Goal: Transaction & Acquisition: Book appointment/travel/reservation

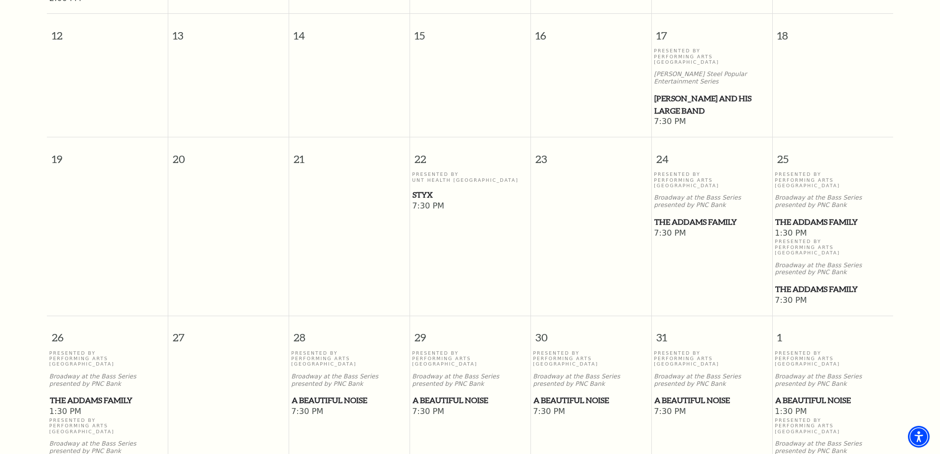
scroll to position [482, 0]
click at [672, 217] on span "The Addams Family" at bounding box center [711, 223] width 115 height 12
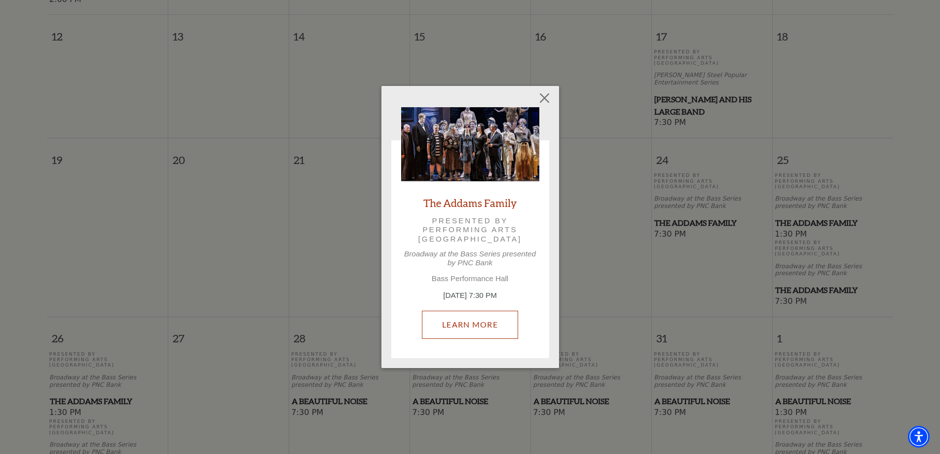
click at [469, 329] on link "Learn More" at bounding box center [470, 324] width 96 height 28
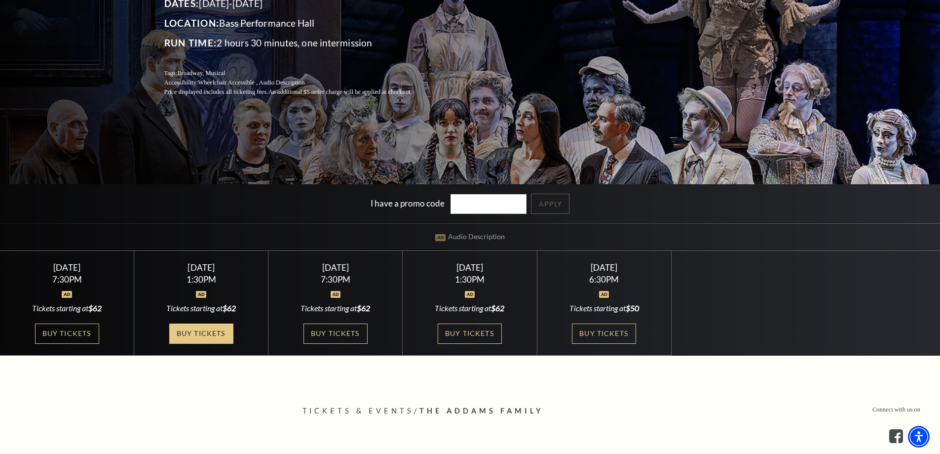
scroll to position [197, 0]
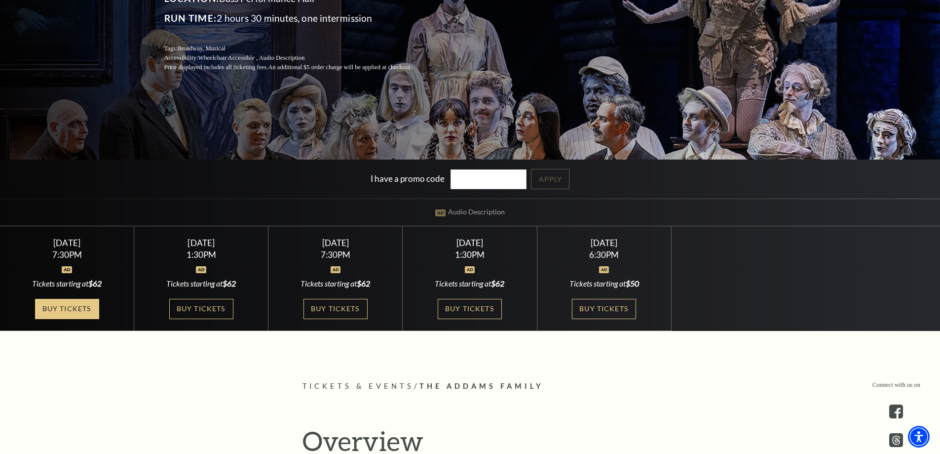
click at [71, 313] on link "Buy Tickets" at bounding box center [67, 309] width 64 height 20
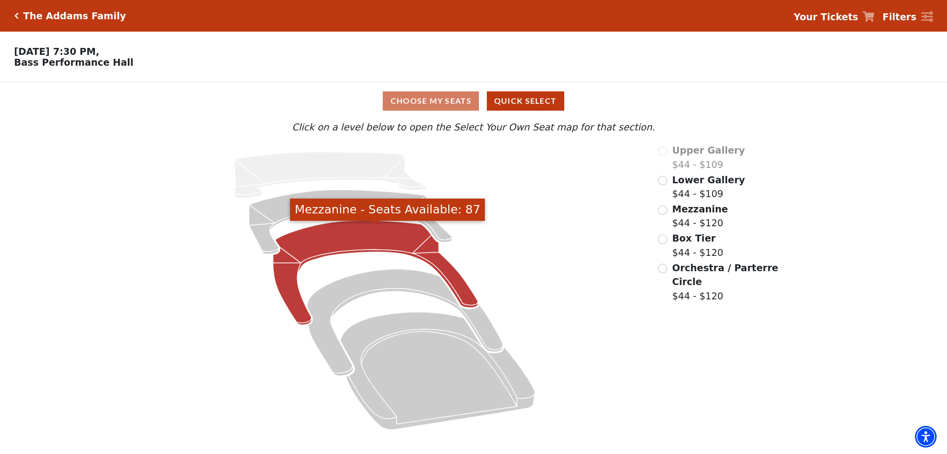
click at [307, 253] on icon "Mezzanine - Seats Available: 87" at bounding box center [375, 273] width 205 height 105
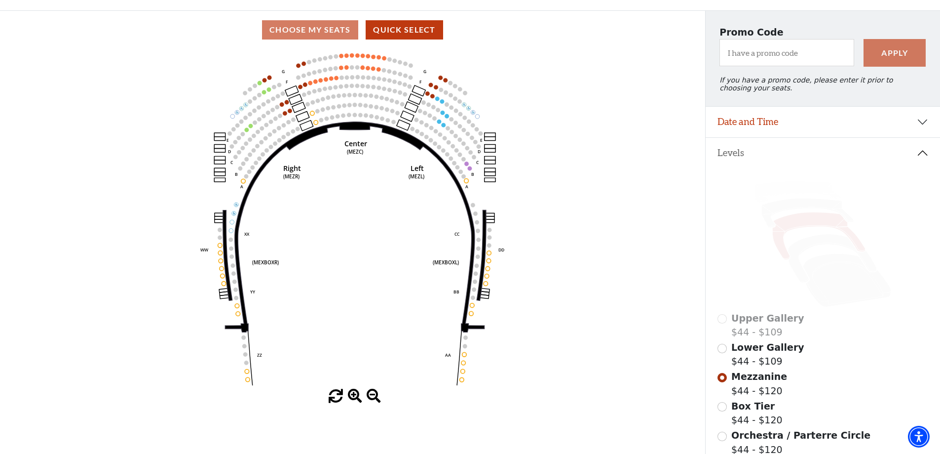
scroll to position [42, 0]
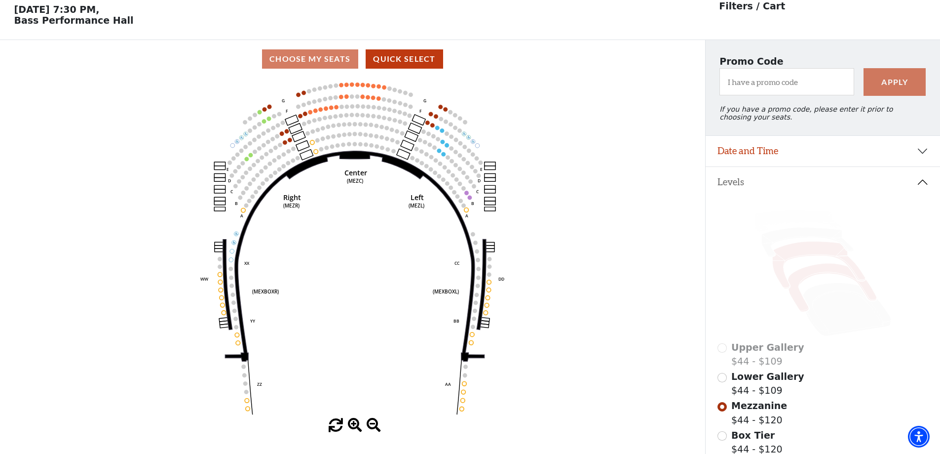
click at [816, 277] on icon at bounding box center [832, 288] width 89 height 48
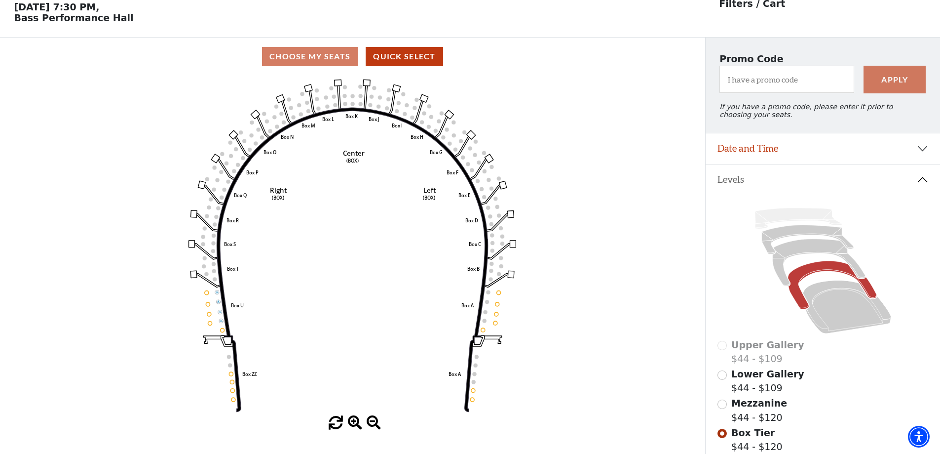
scroll to position [46, 0]
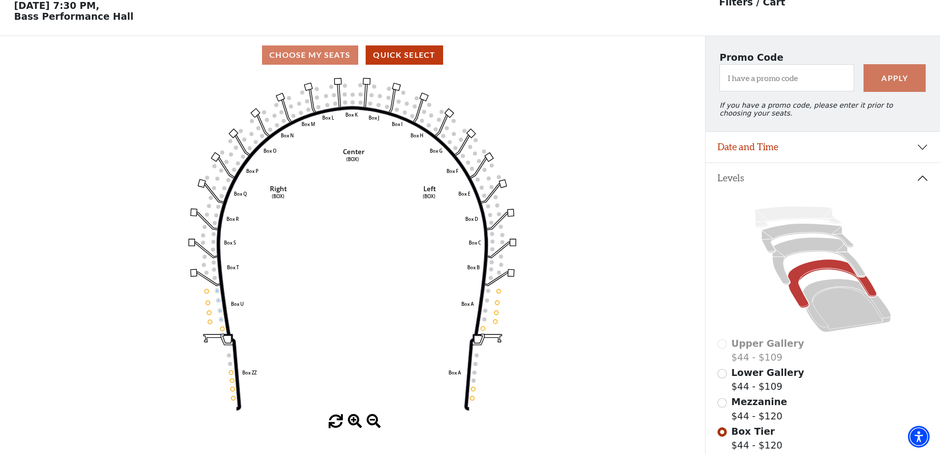
click at [348, 421] on span at bounding box center [355, 421] width 14 height 14
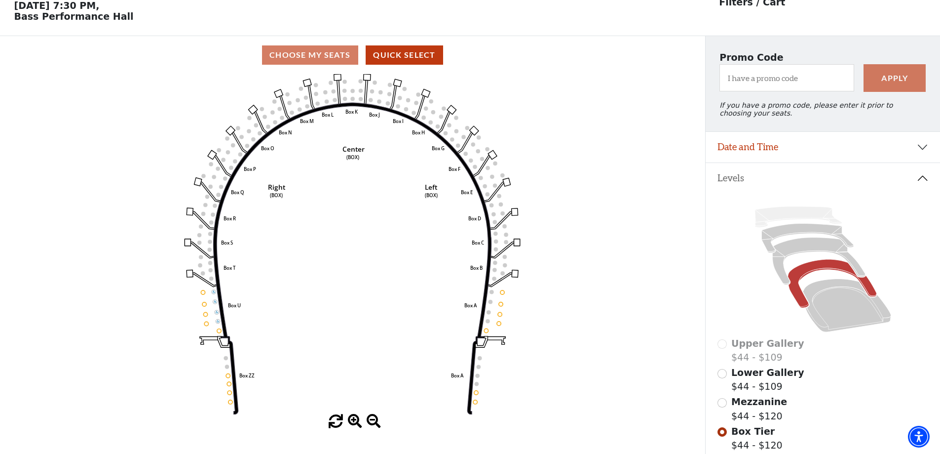
click at [353, 423] on span at bounding box center [355, 421] width 14 height 14
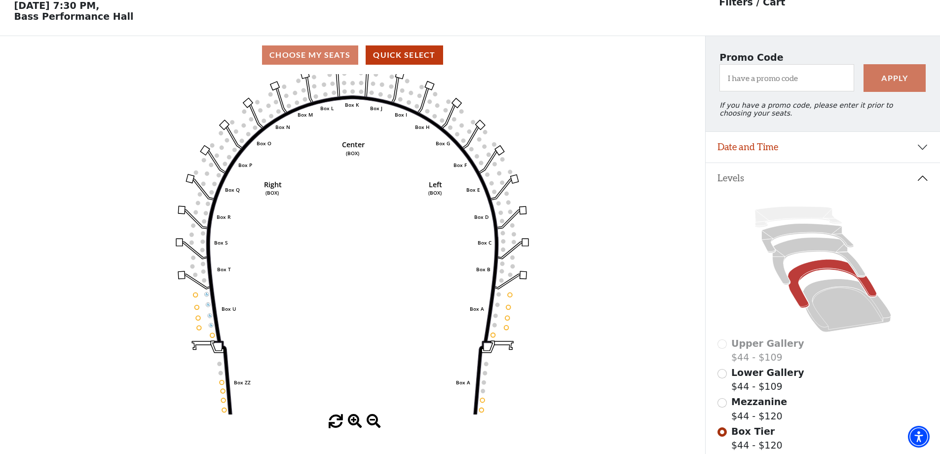
click at [353, 423] on span at bounding box center [355, 421] width 14 height 14
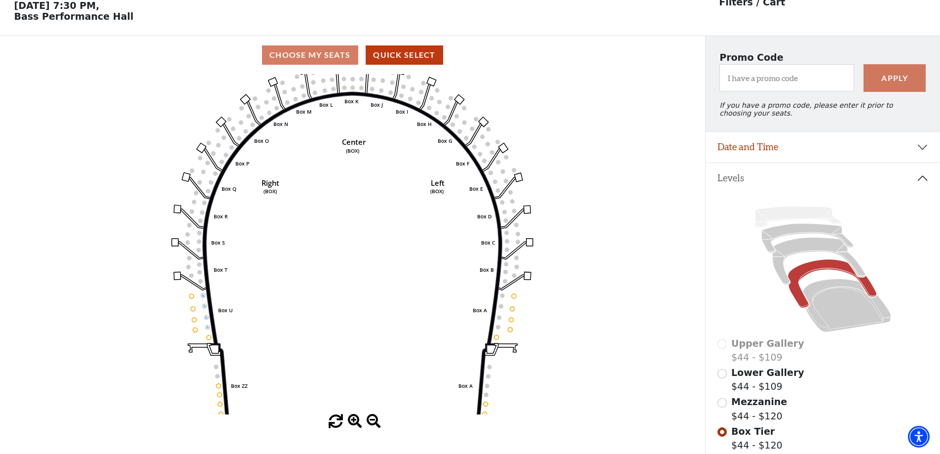
click at [353, 423] on span at bounding box center [355, 421] width 14 height 14
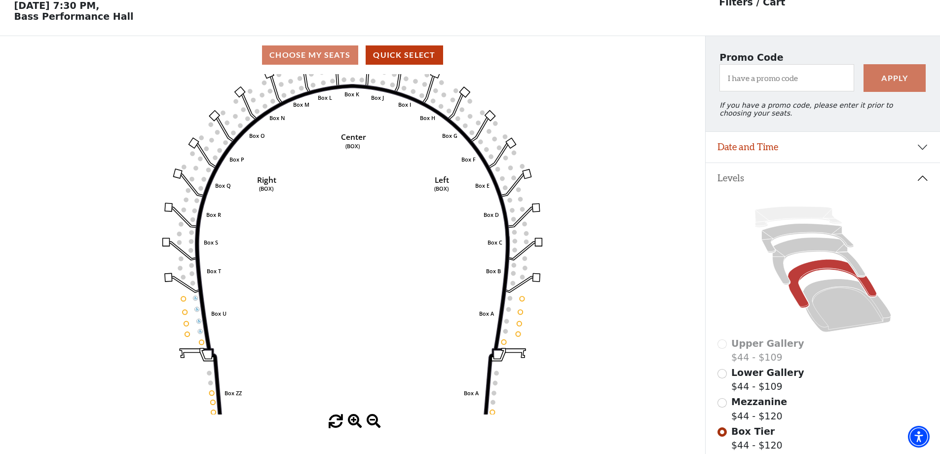
click at [353, 423] on span at bounding box center [355, 421] width 14 height 14
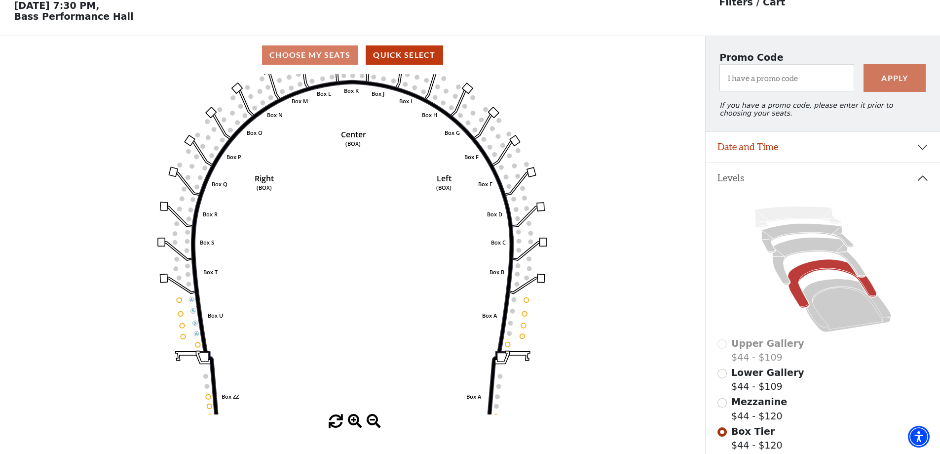
click at [353, 422] on span at bounding box center [355, 421] width 14 height 14
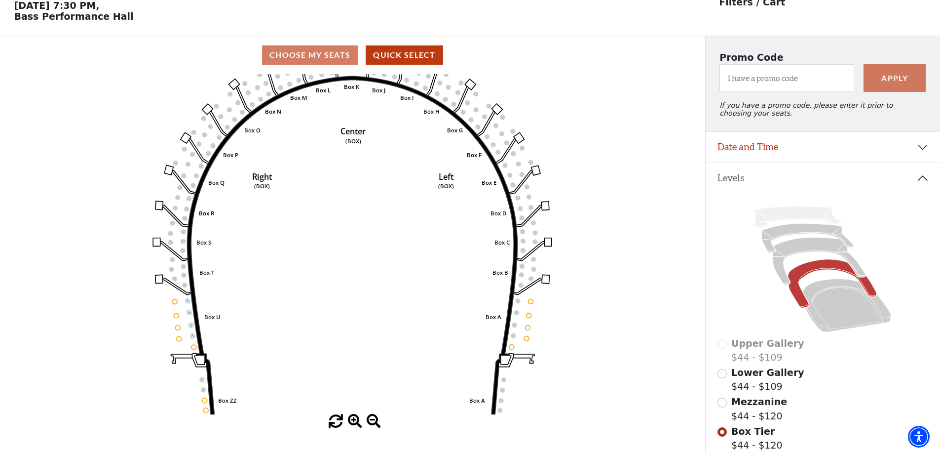
click at [353, 422] on span at bounding box center [355, 421] width 14 height 14
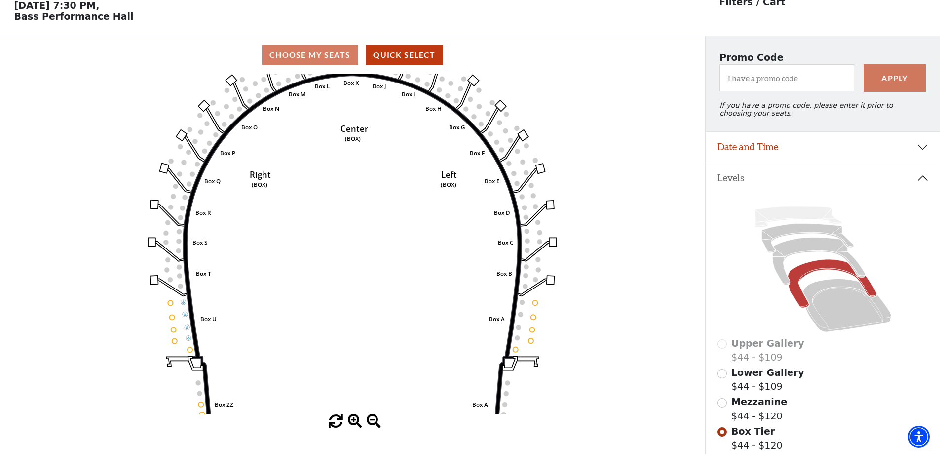
click at [353, 422] on span at bounding box center [355, 421] width 14 height 14
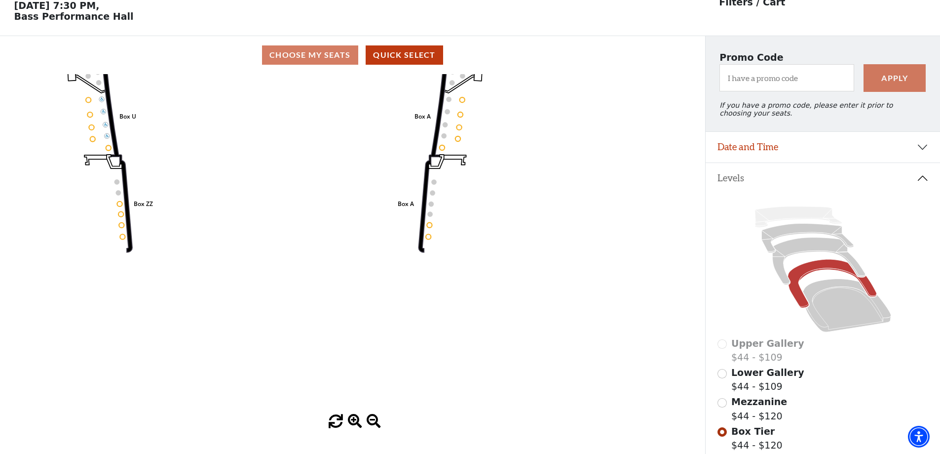
drag, startPoint x: 414, startPoint y: 327, endPoint x: 348, endPoint y: 153, distance: 185.5
click at [348, 153] on icon "Left (BOX) Right (BOX) Center (BOX) Box ZZ Box U Box T Box S Box R Box Q Box P …" at bounding box center [352, 244] width 635 height 340
drag, startPoint x: 354, startPoint y: 156, endPoint x: 431, endPoint y: 257, distance: 126.7
click at [430, 256] on icon "Left (BOX) Right (BOX) Center (BOX) Box ZZ Box U Box T Box S Box R Box Q Box P …" at bounding box center [352, 244] width 635 height 340
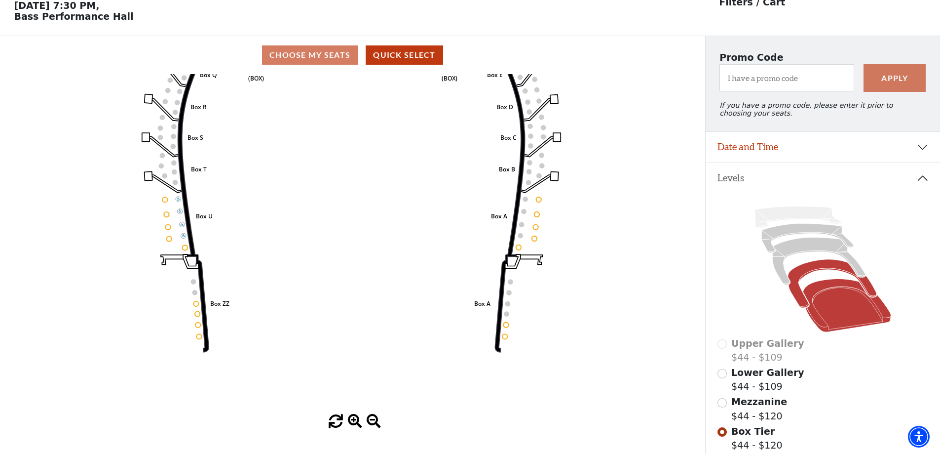
click at [864, 305] on icon at bounding box center [847, 305] width 88 height 53
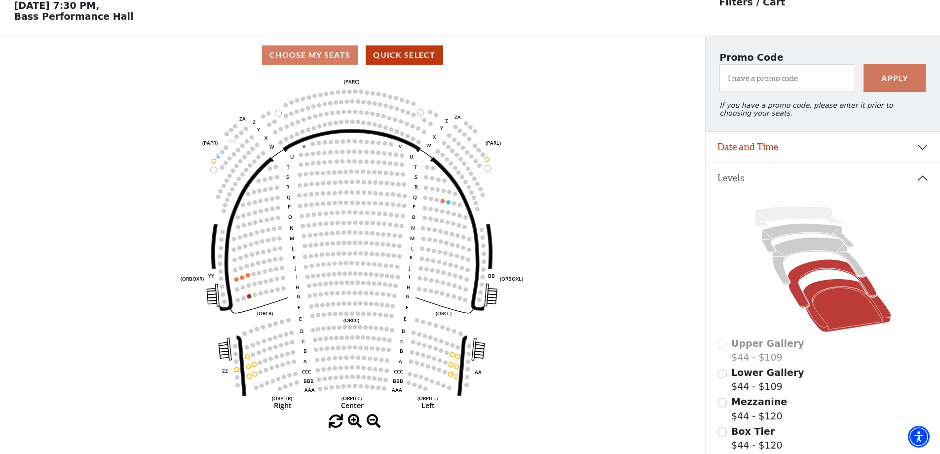
click at [801, 279] on icon at bounding box center [832, 284] width 89 height 48
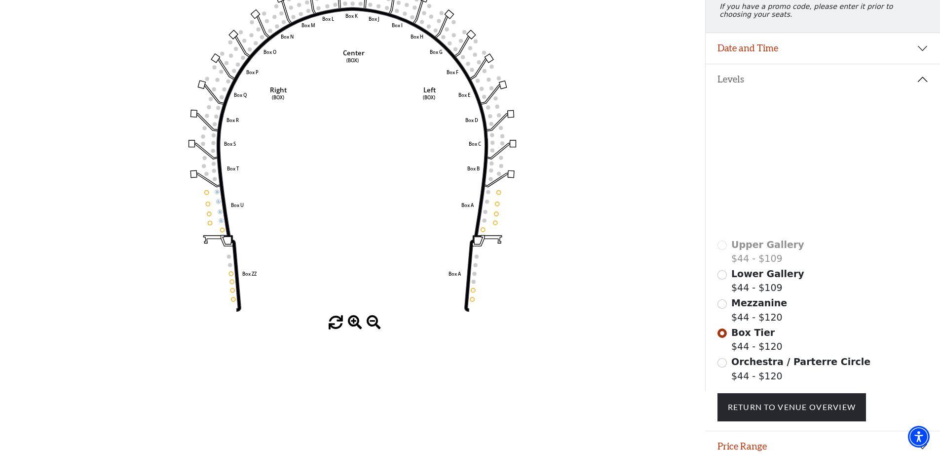
scroll to position [95, 0]
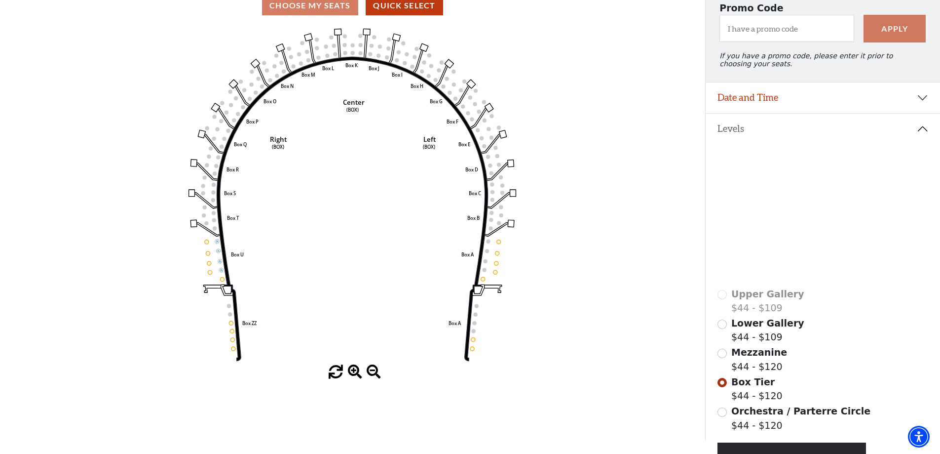
click at [799, 204] on icon at bounding box center [818, 211] width 93 height 47
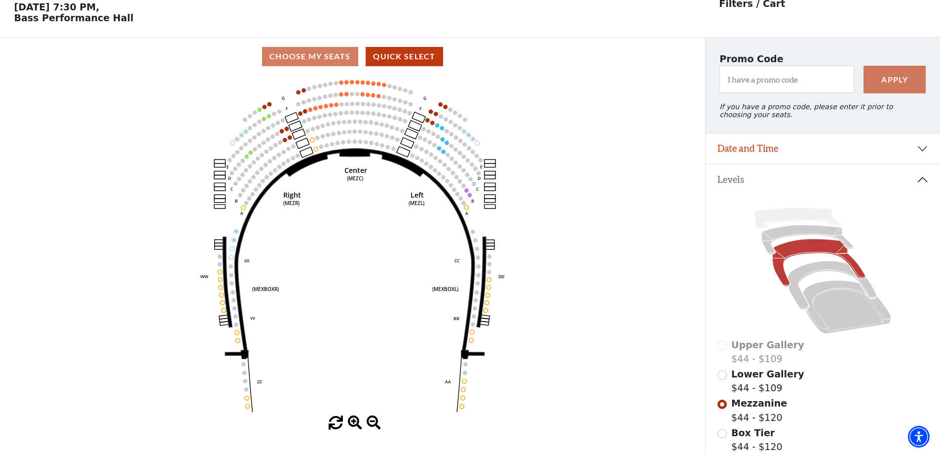
scroll to position [46, 0]
